Goal: Find specific page/section: Find specific page/section

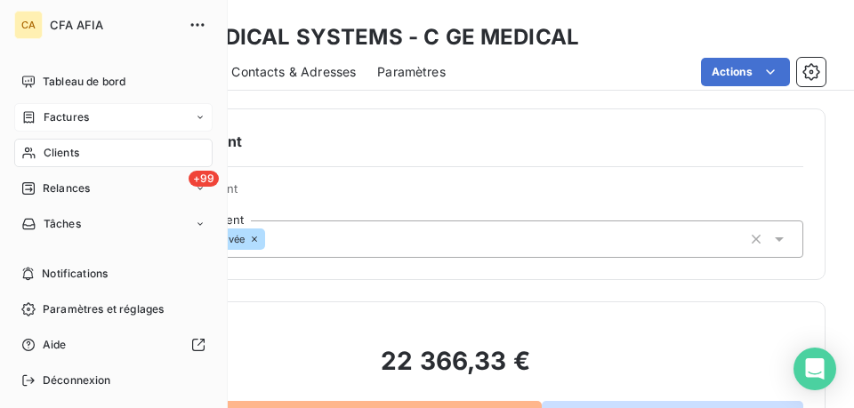
scroll to position [801, 0]
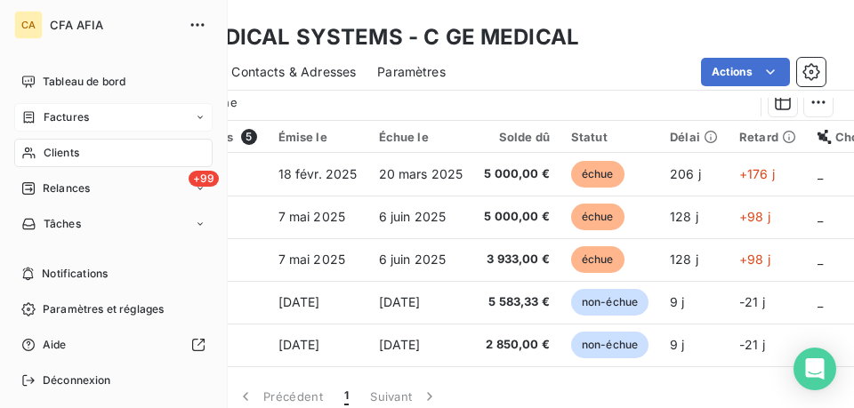
click at [44, 113] on span "Factures" at bounding box center [66, 117] width 45 height 16
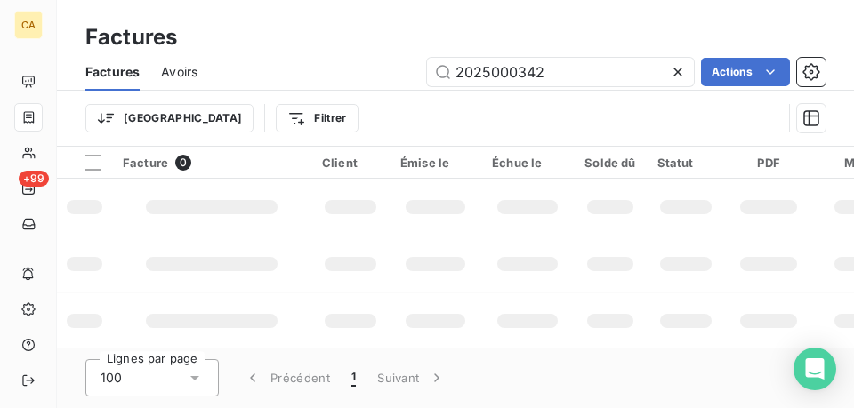
drag, startPoint x: 585, startPoint y: 75, endPoint x: 313, endPoint y: 53, distance: 272.2
click at [313, 53] on div "Factures Avoirs 2025000342 Actions" at bounding box center [455, 71] width 797 height 37
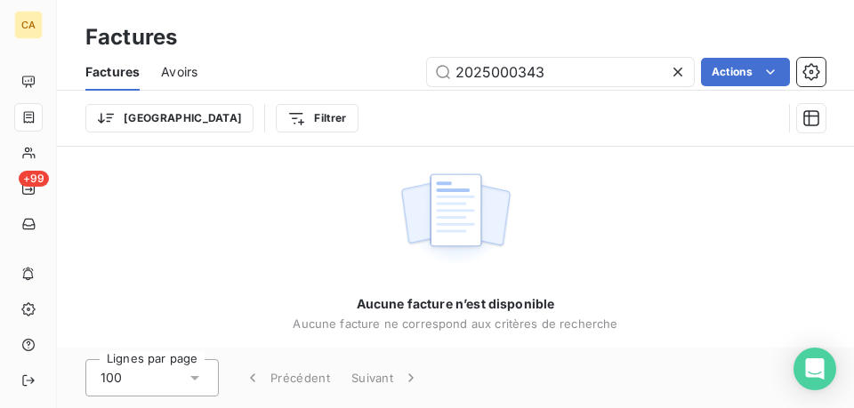
type input "2025000343"
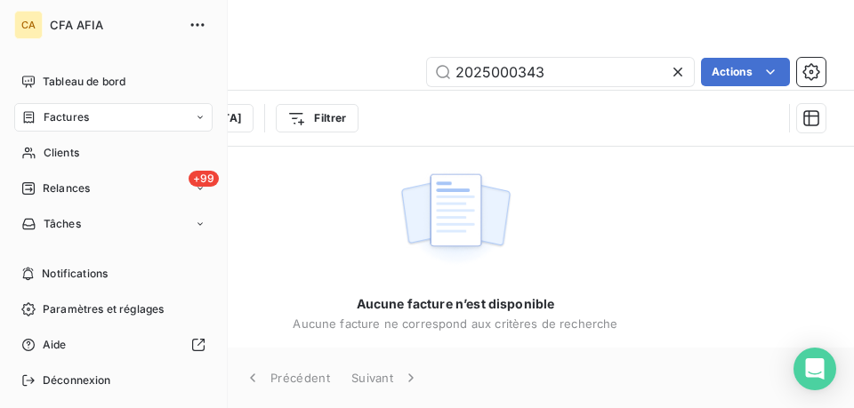
click at [45, 117] on span "Factures" at bounding box center [66, 117] width 45 height 16
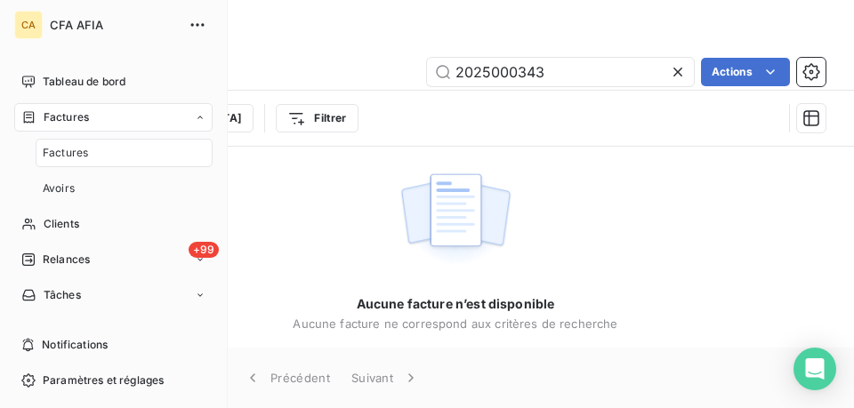
click at [40, 154] on div "Factures" at bounding box center [124, 153] width 177 height 28
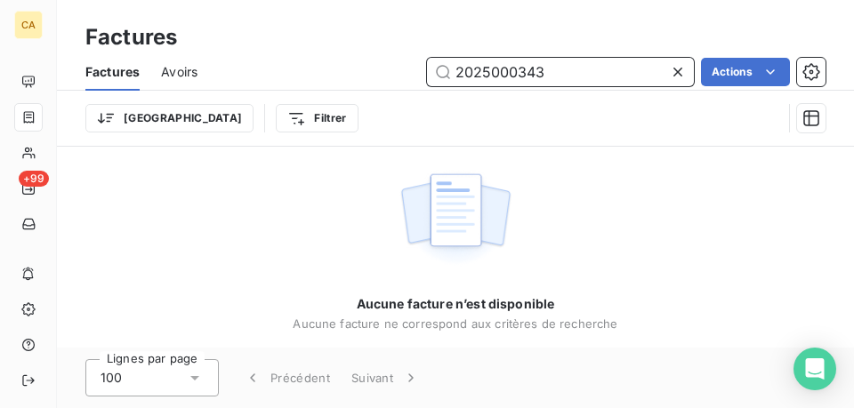
click at [560, 69] on input "2025000343" at bounding box center [560, 72] width 267 height 28
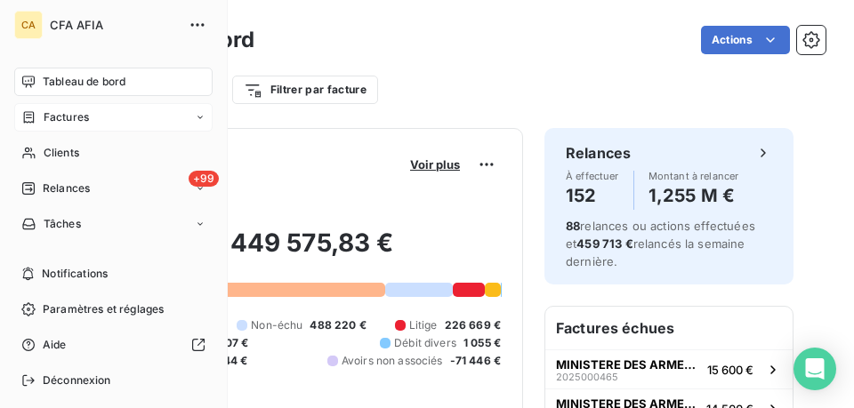
click at [48, 118] on span "Factures" at bounding box center [66, 117] width 45 height 16
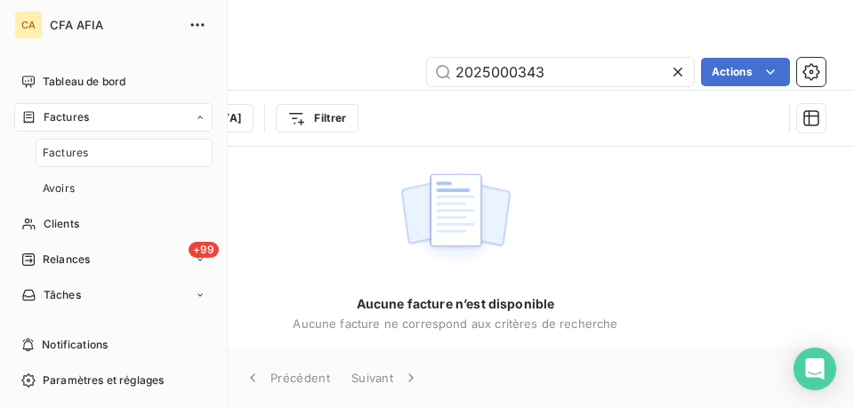
click at [56, 159] on span "Factures" at bounding box center [65, 153] width 45 height 16
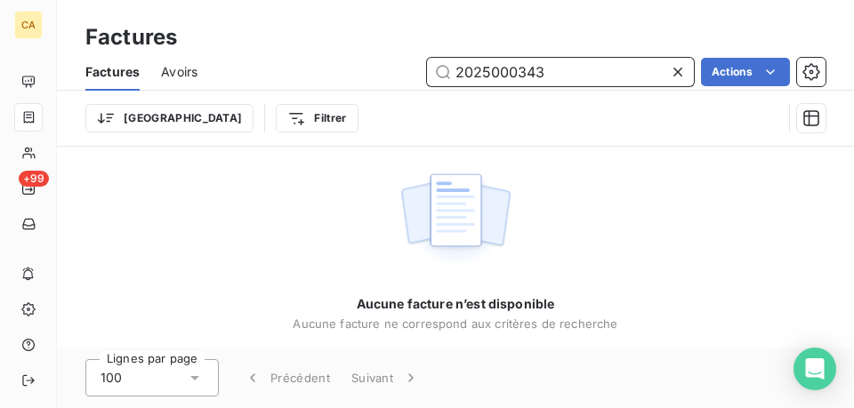
click at [569, 62] on input "2025000343" at bounding box center [560, 72] width 267 height 28
type input "2"
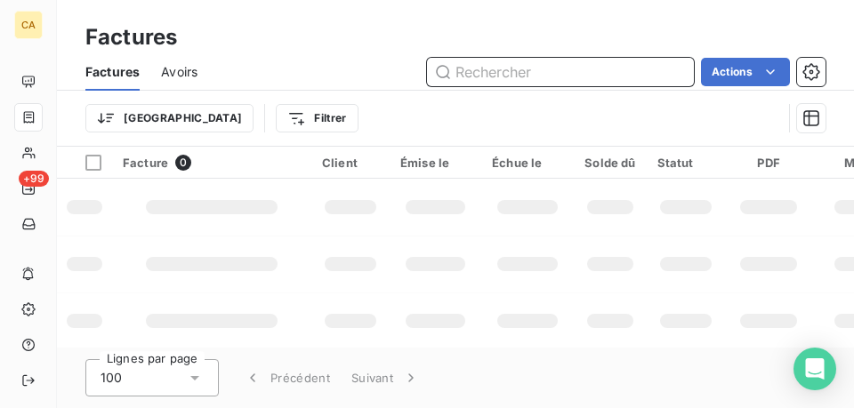
paste input "2025000343"
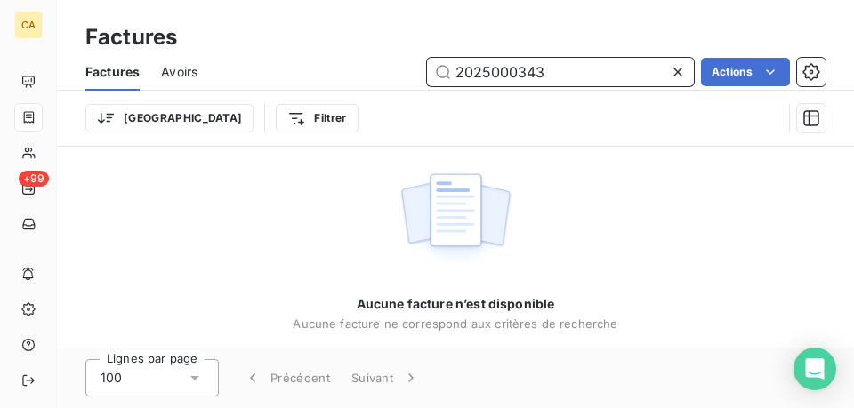
type input "2025000343"
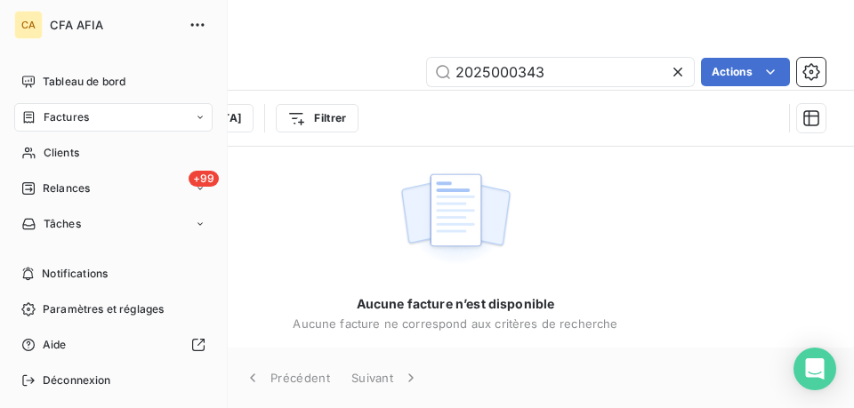
click at [60, 117] on span "Factures" at bounding box center [66, 117] width 45 height 16
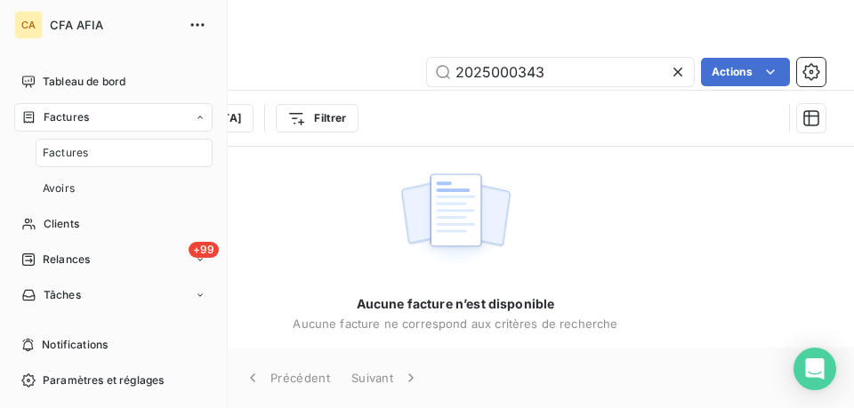
click at [57, 149] on span "Factures" at bounding box center [65, 153] width 45 height 16
click at [56, 152] on span "Factures" at bounding box center [65, 153] width 45 height 16
click at [57, 172] on nav "Factures Avoirs" at bounding box center [124, 171] width 177 height 64
click at [55, 190] on span "Avoirs" at bounding box center [59, 189] width 32 height 16
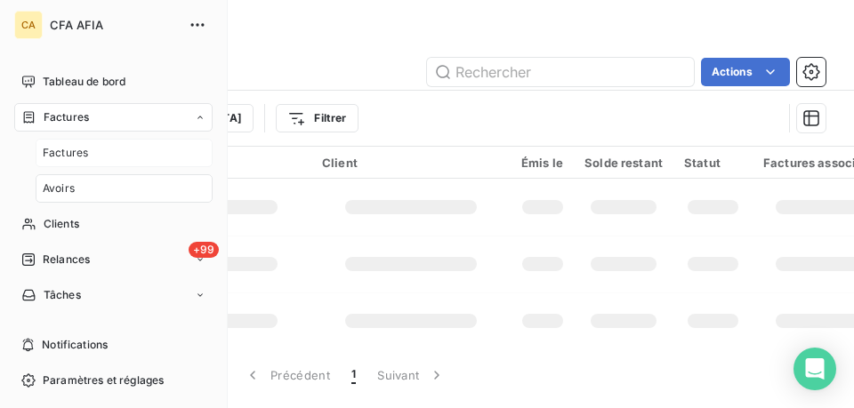
click at [71, 145] on span "Factures" at bounding box center [65, 153] width 45 height 16
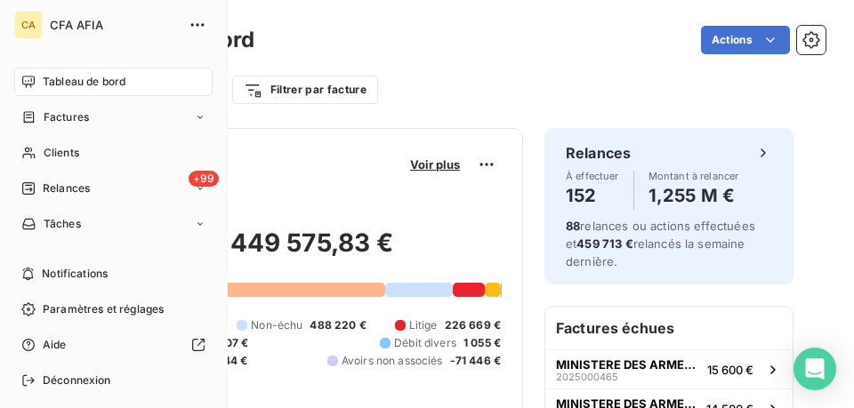
click at [49, 114] on span "Factures" at bounding box center [66, 117] width 45 height 16
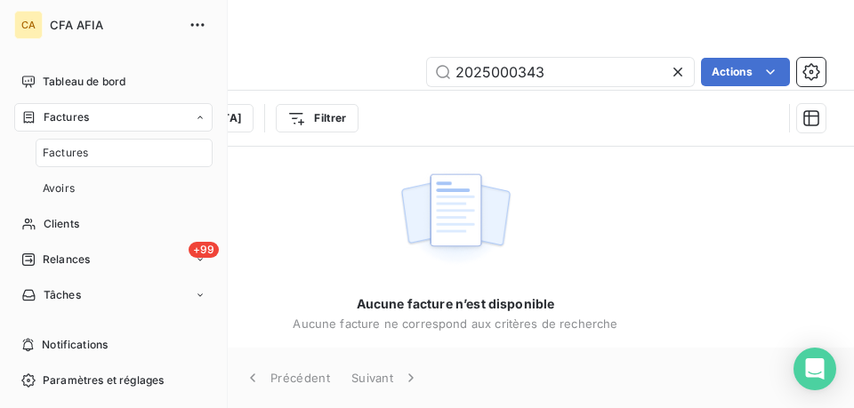
click at [68, 157] on span "Factures" at bounding box center [65, 153] width 45 height 16
click at [96, 121] on div "Factures" at bounding box center [113, 117] width 198 height 28
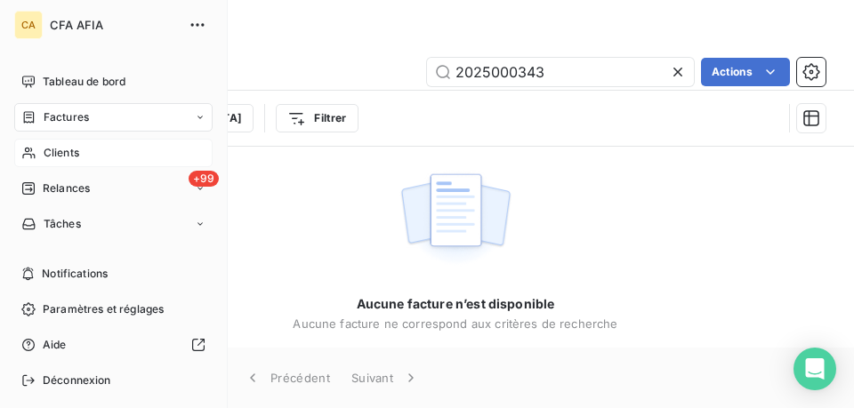
click at [67, 151] on span "Clients" at bounding box center [62, 153] width 36 height 16
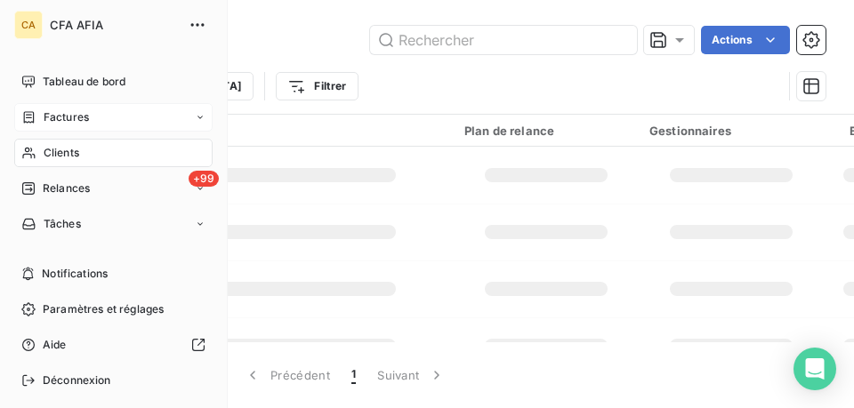
click at [146, 114] on div "Factures" at bounding box center [113, 117] width 198 height 28
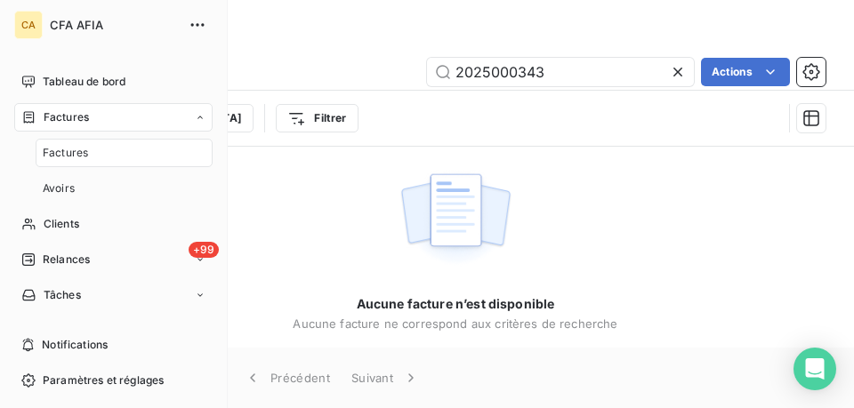
click at [91, 153] on div "Factures" at bounding box center [124, 153] width 177 height 28
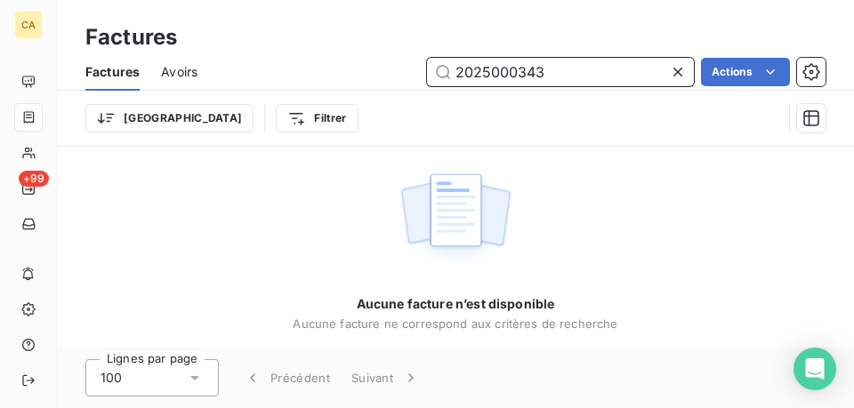
drag, startPoint x: 554, startPoint y: 68, endPoint x: 289, endPoint y: 47, distance: 265.9
click at [296, 52] on div "Factures Factures Avoirs 2025000343 Actions Trier Filtrer" at bounding box center [455, 73] width 797 height 147
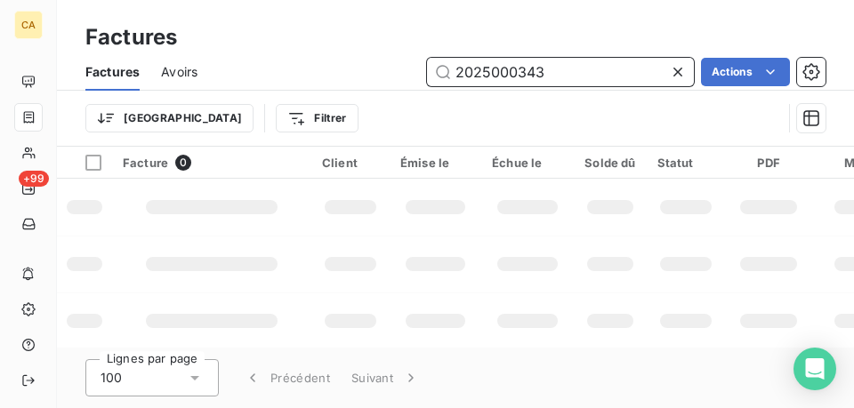
type input "2025000343"
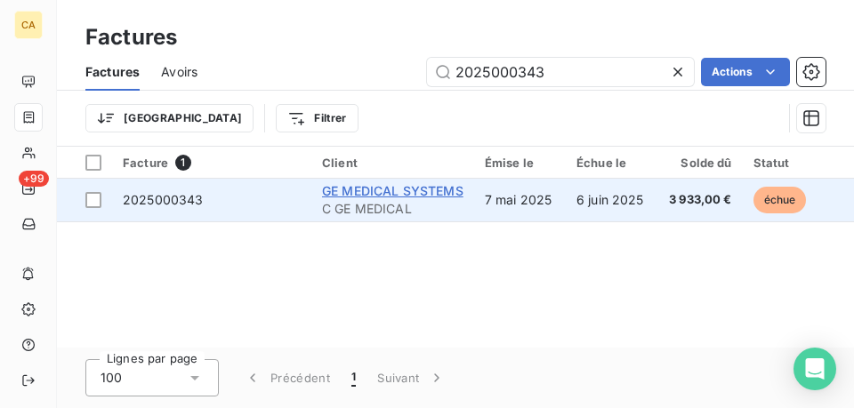
click at [335, 188] on span "GE MEDICAL SYSTEMS" at bounding box center [392, 190] width 141 height 15
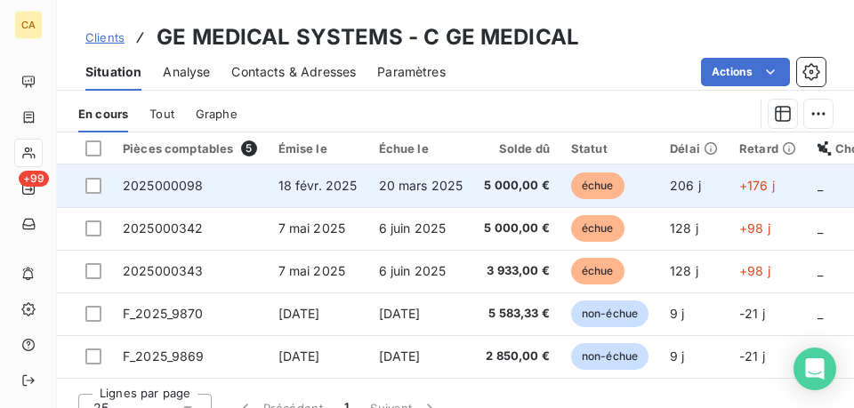
scroll to position [804, 0]
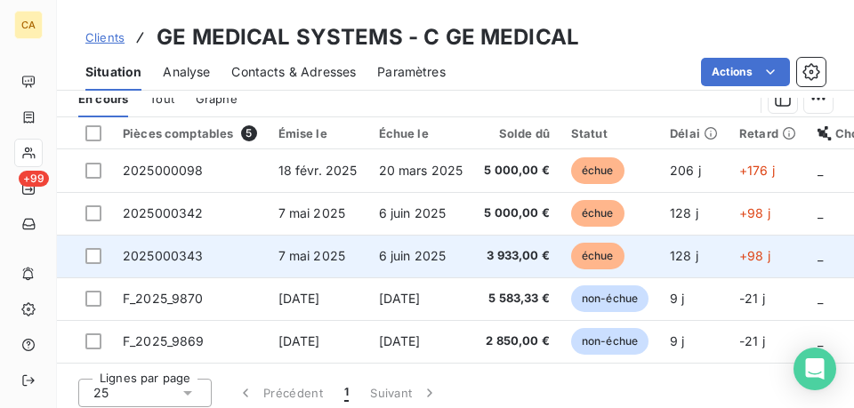
click at [189, 252] on span "2025000343" at bounding box center [163, 255] width 81 height 15
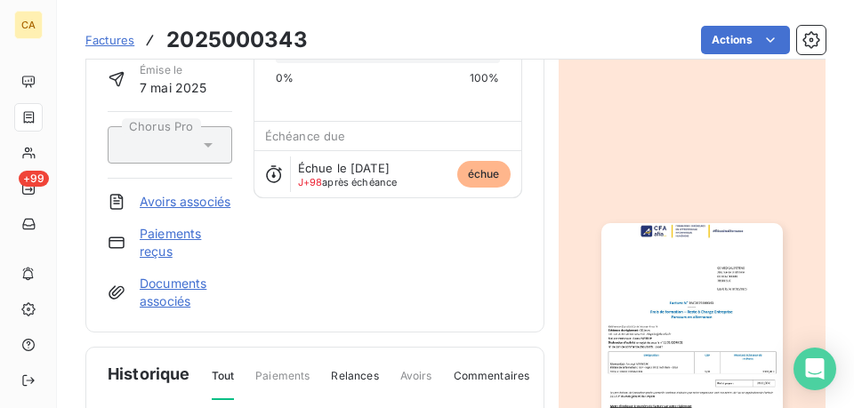
scroll to position [179, 0]
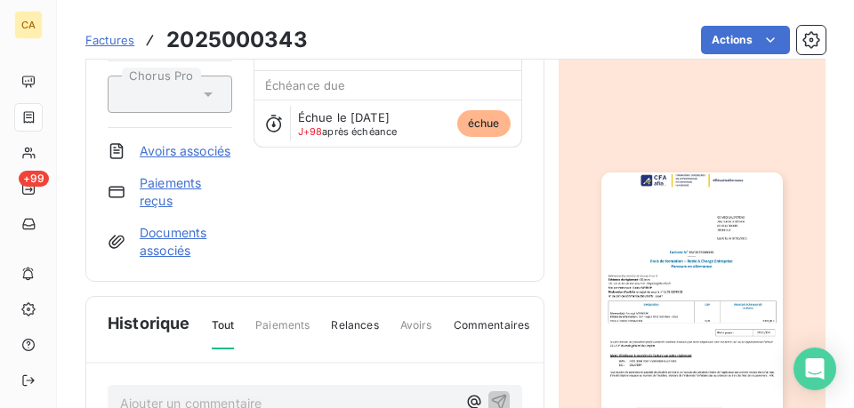
click at [701, 223] on img "button" at bounding box center [692, 301] width 182 height 256
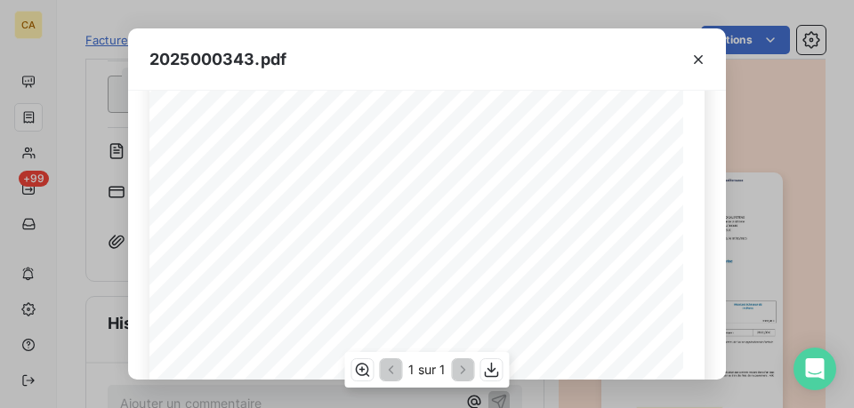
scroll to position [267, 0]
